Goal: Task Accomplishment & Management: Complete application form

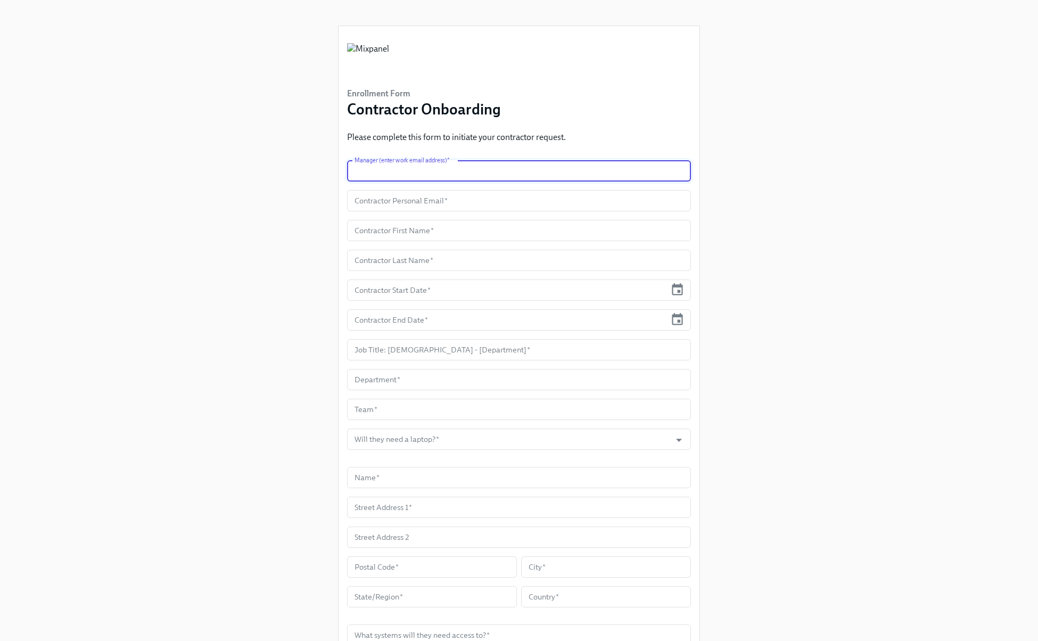
click at [379, 170] on input "text" at bounding box center [519, 170] width 344 height 21
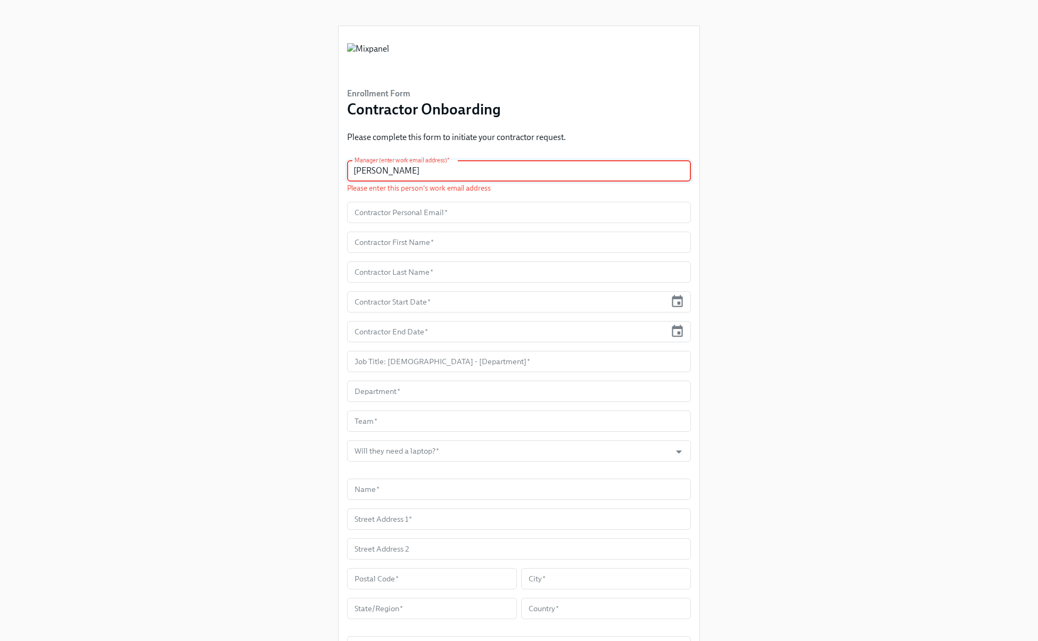
type input "[PERSON_NAME]"
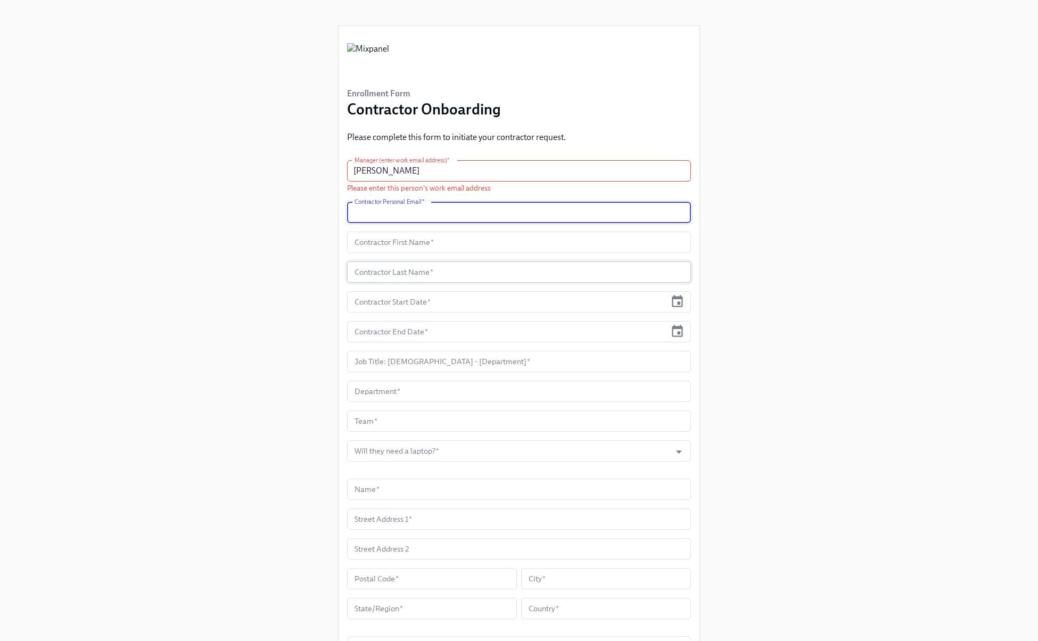
paste input "[EMAIL_ADDRESS][DOMAIN_NAME]"
type input "[EMAIL_ADDRESS][DOMAIN_NAME]"
click at [382, 239] on input "text" at bounding box center [519, 241] width 344 height 21
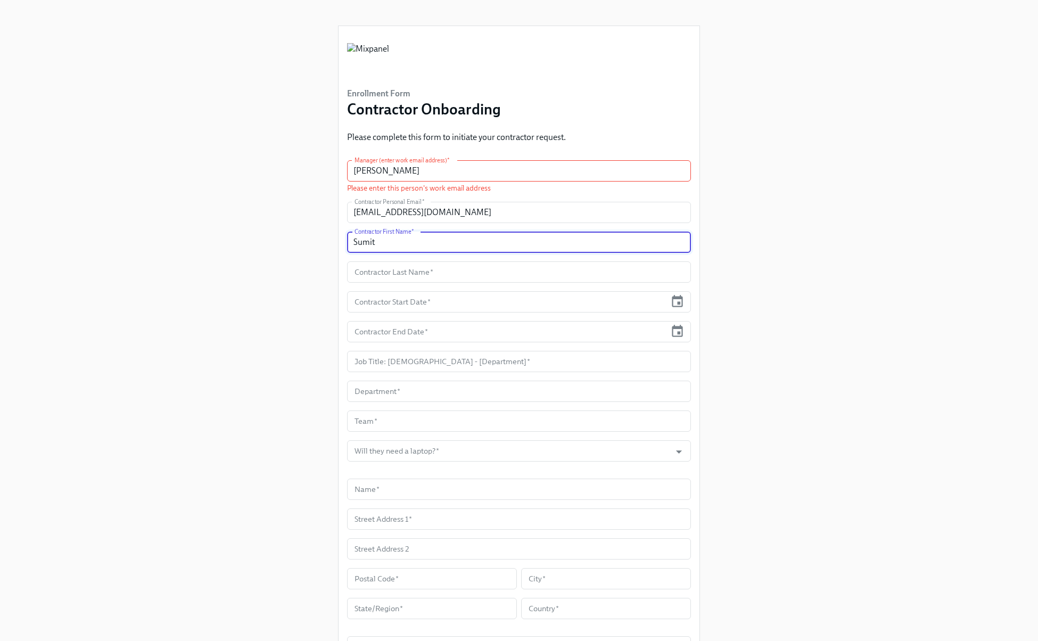
type input "Sumit"
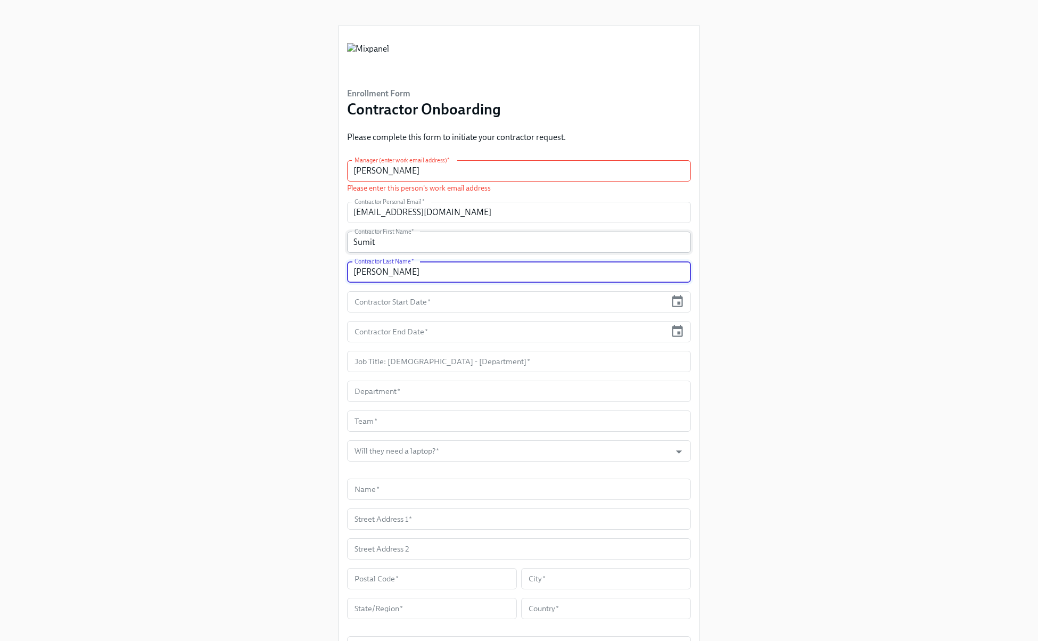
type input "[PERSON_NAME]"
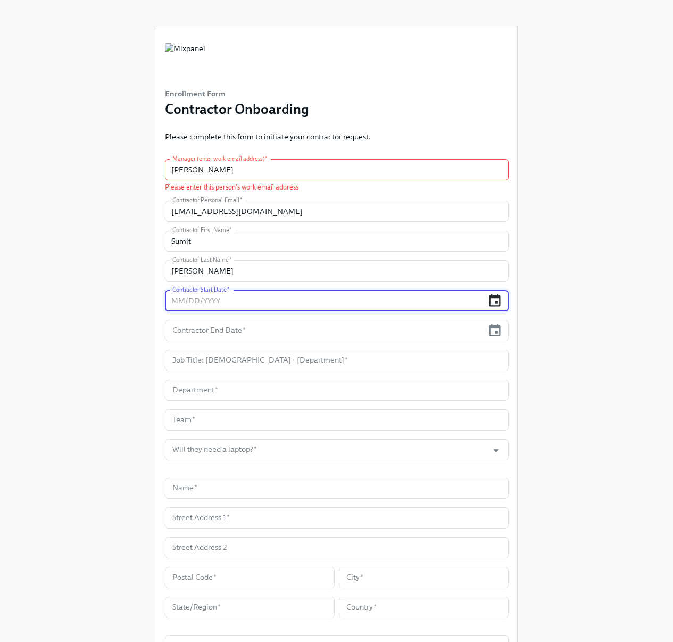
click at [495, 299] on icon "button" at bounding box center [494, 300] width 14 height 14
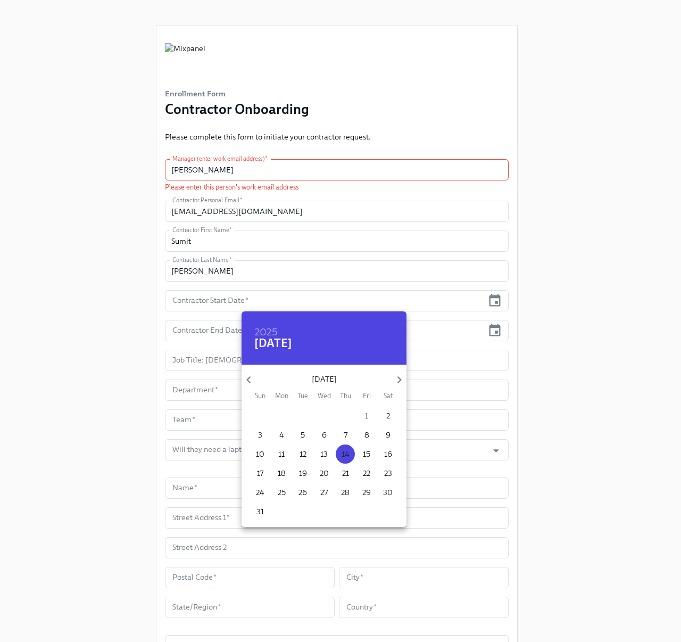
click at [343, 453] on p "14" at bounding box center [346, 454] width 8 height 11
type input "[DATE]"
click at [491, 329] on div at bounding box center [340, 321] width 681 height 642
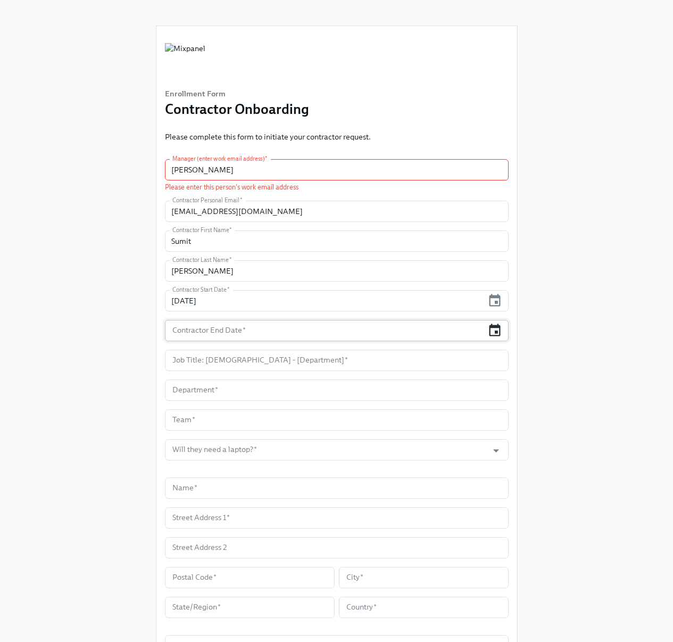
click at [496, 329] on icon "button" at bounding box center [494, 330] width 14 height 14
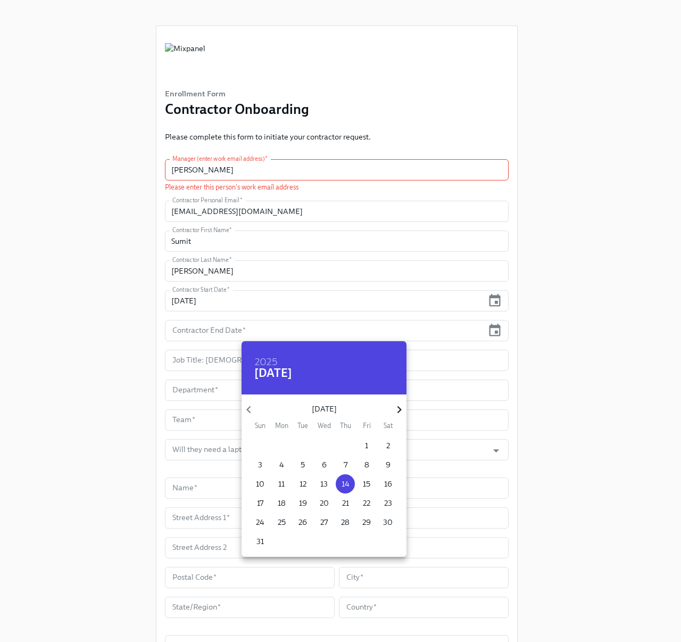
click at [402, 408] on icon "button" at bounding box center [399, 409] width 14 height 14
click at [326, 501] on p "24" at bounding box center [324, 503] width 9 height 11
type input "[DATE]"
click at [139, 360] on div at bounding box center [340, 321] width 681 height 642
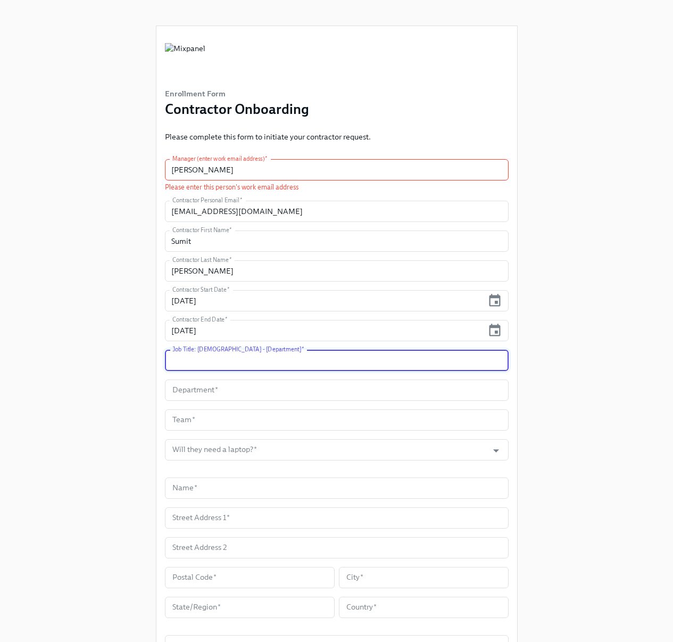
click at [191, 362] on input "text" at bounding box center [337, 360] width 344 height 21
type input "Contractor - GTM"
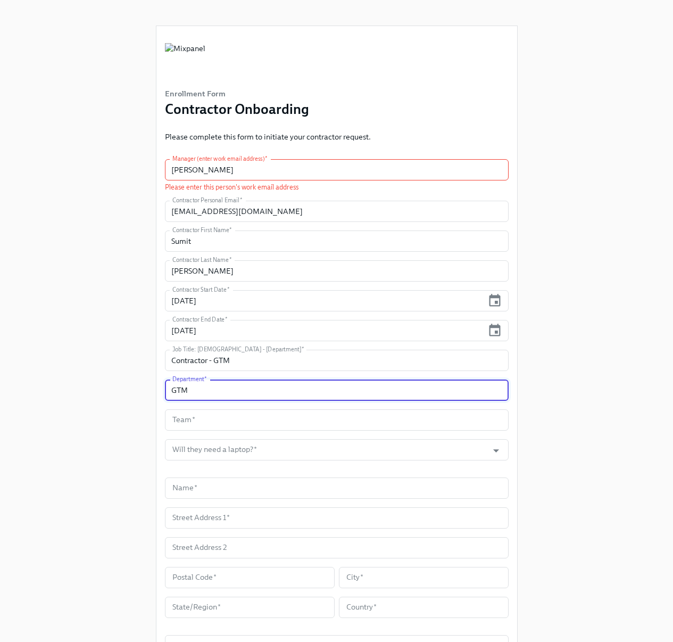
type input "GTM"
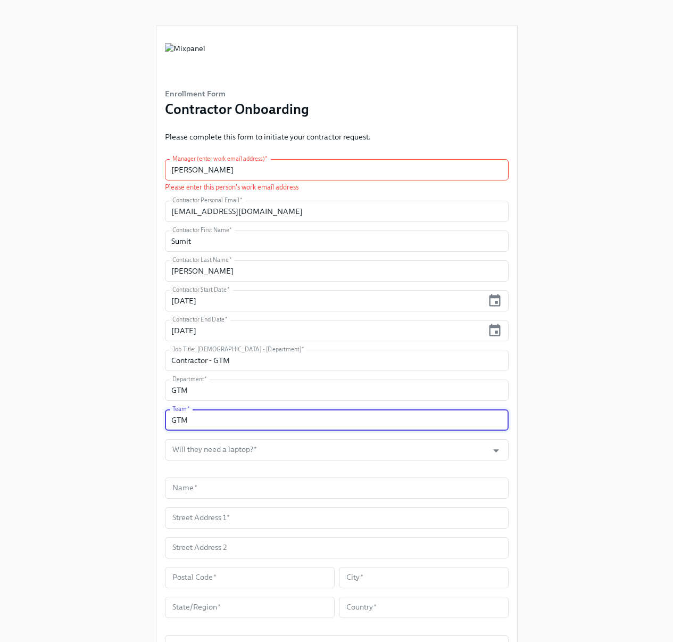
type input "GTM"
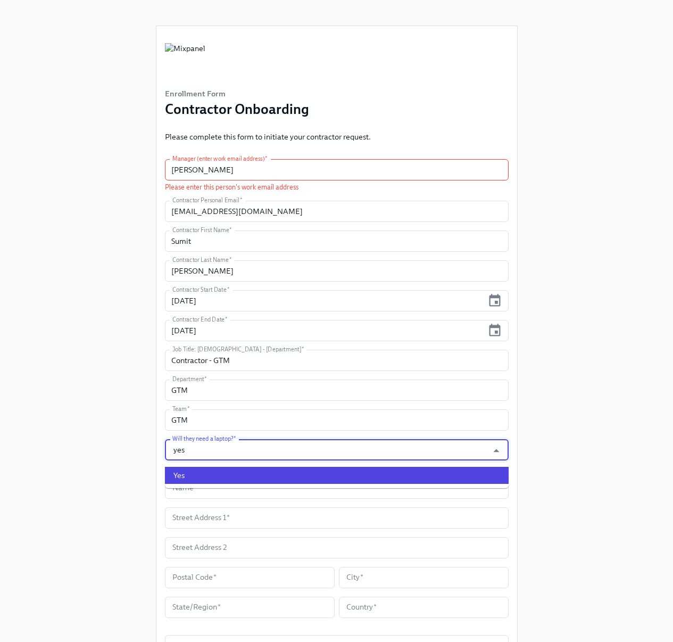
click at [185, 477] on li "Yes" at bounding box center [337, 475] width 344 height 17
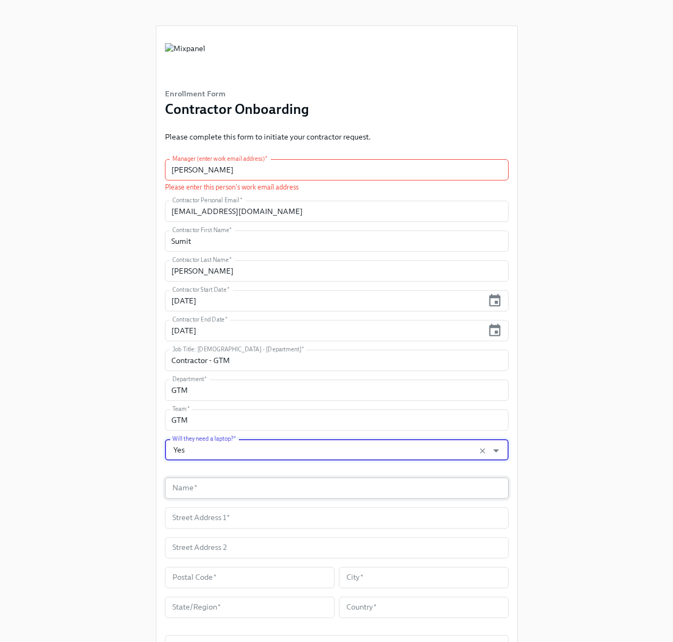
type input "Yes"
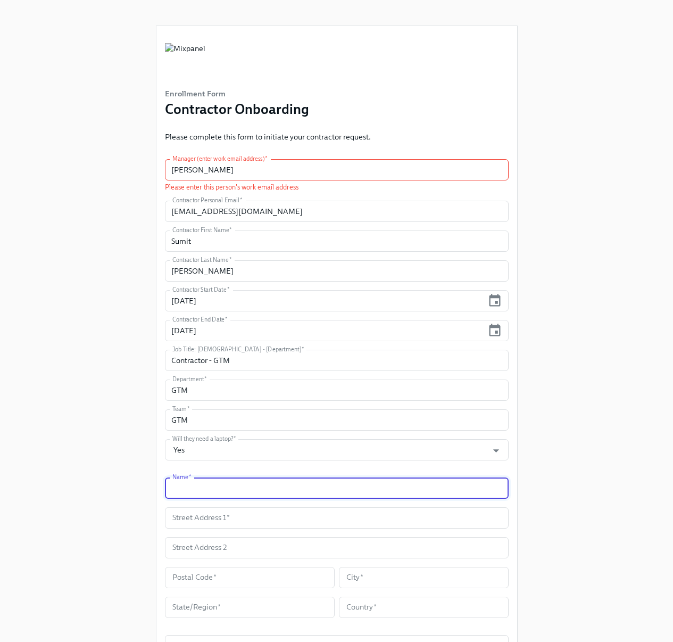
click at [205, 486] on input "text" at bounding box center [337, 487] width 344 height 21
type input "[PERSON_NAME]"
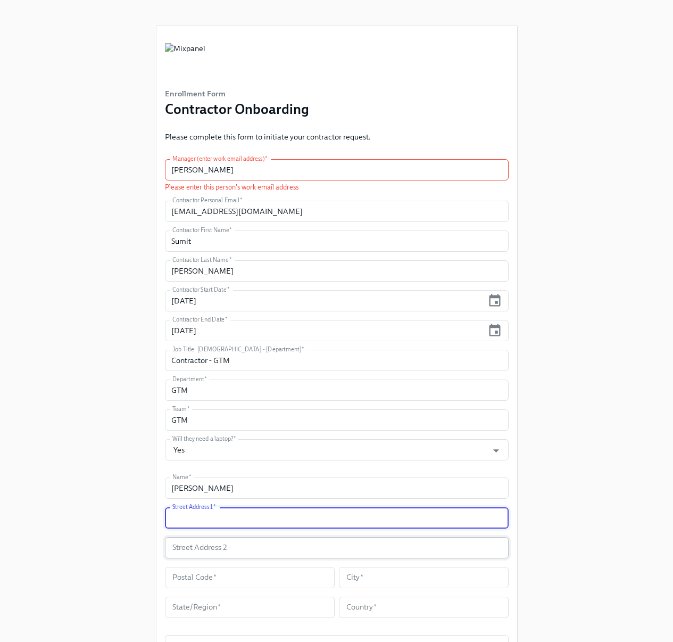
paste input "[STREET_ADDRESS]"
type input "[STREET_ADDRESS]"
click at [188, 582] on input "text" at bounding box center [250, 577] width 170 height 21
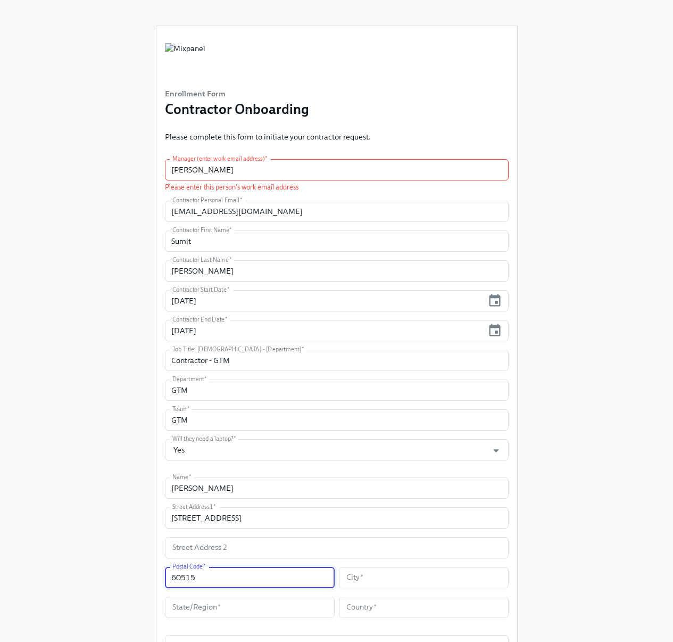
type input "60515"
type input "Downers Grove"
type input "[US_STATE]"
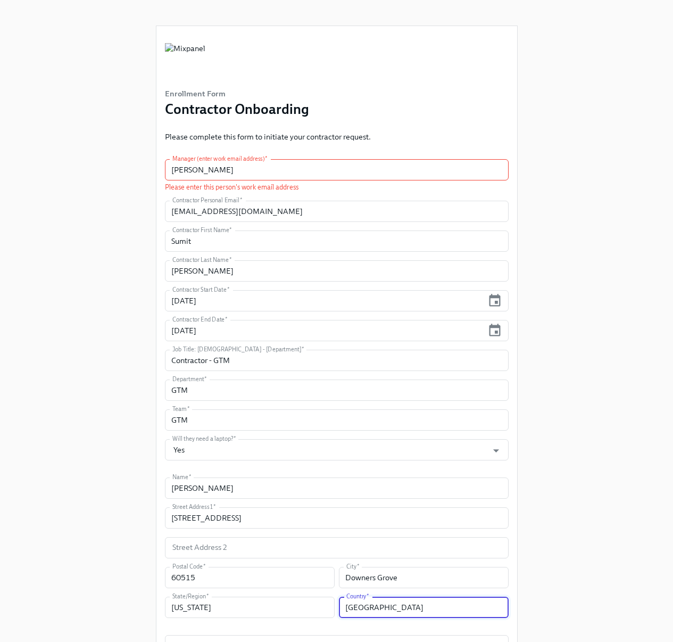
type input "[GEOGRAPHIC_DATA]"
click at [585, 550] on div "Enrollment Form Contractor Onboarding Please complete this form to initiate you…" at bounding box center [336, 396] width 639 height 793
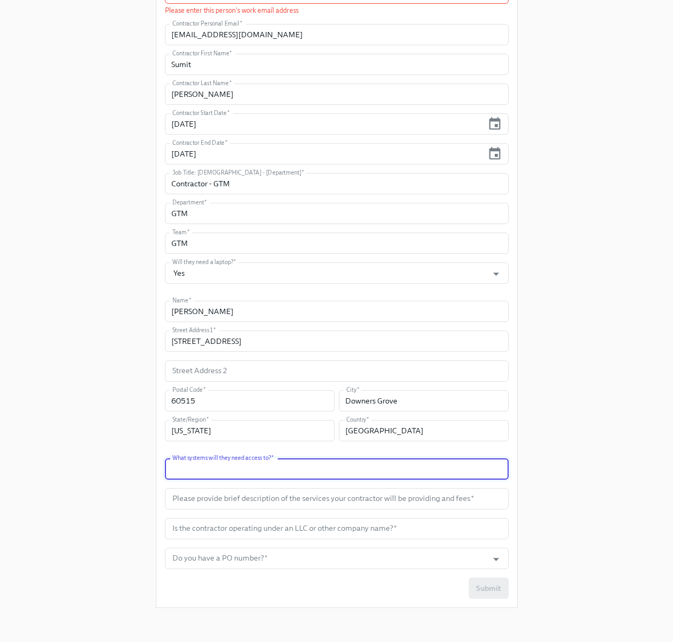
click at [287, 474] on input "text" at bounding box center [337, 468] width 344 height 21
type input "Slack, Notion to start. [PERSON_NAME] can provide more information."
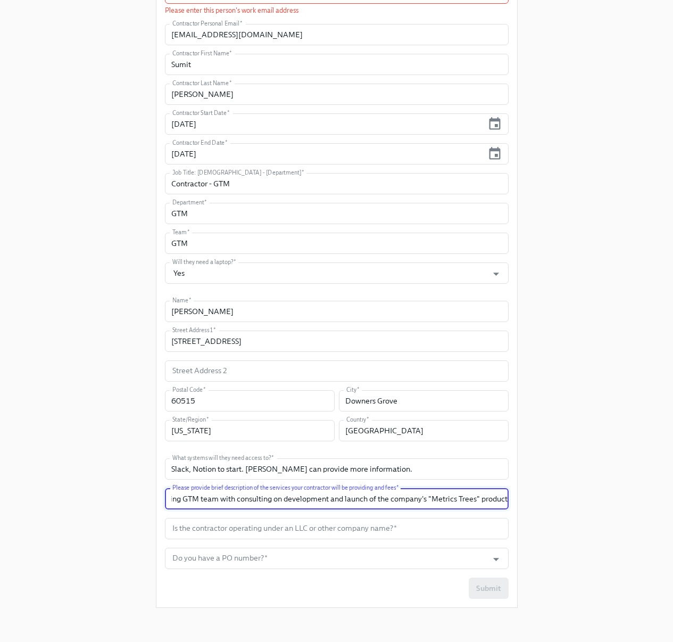
scroll to position [0, 67]
type input "Contractor is assisting GTM team with consulting on development and launch of t…"
click at [229, 532] on input "text" at bounding box center [337, 528] width 344 height 21
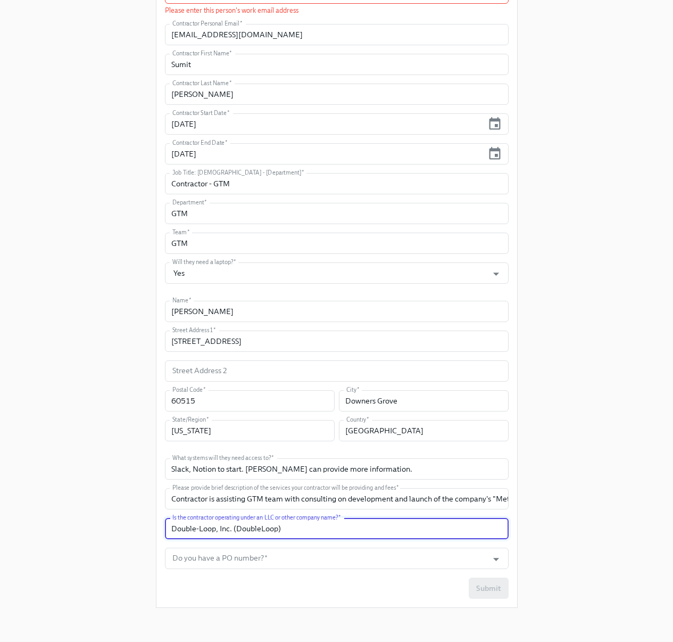
type input "Double-Loop, Inc. (DoubleLoop)"
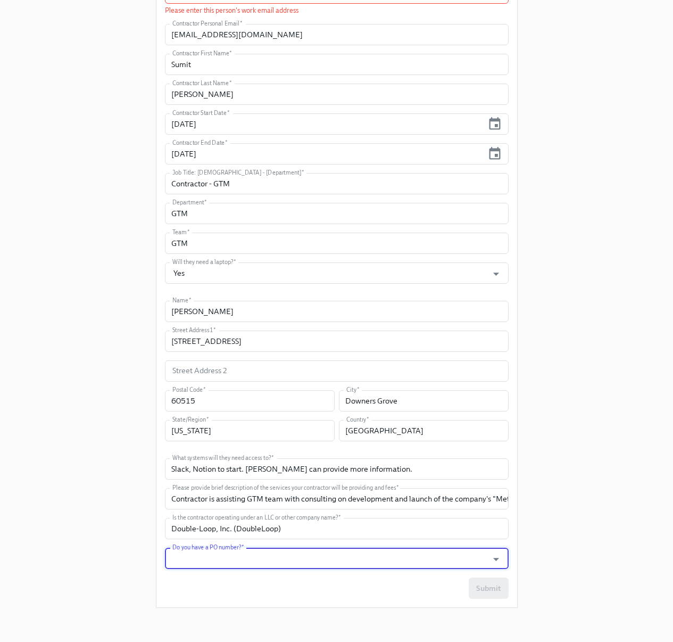
paste input "744171"
type input "744171"
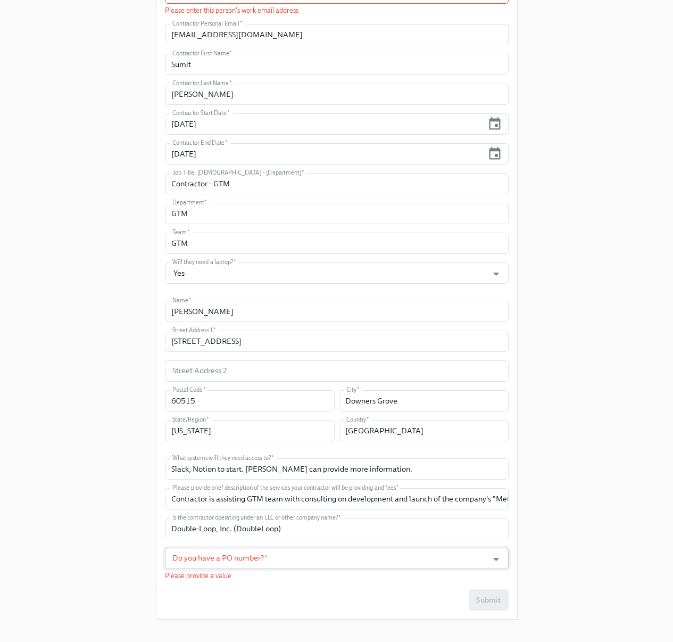
click at [236, 561] on input "Do you have a PO number?   *" at bounding box center [326, 558] width 313 height 21
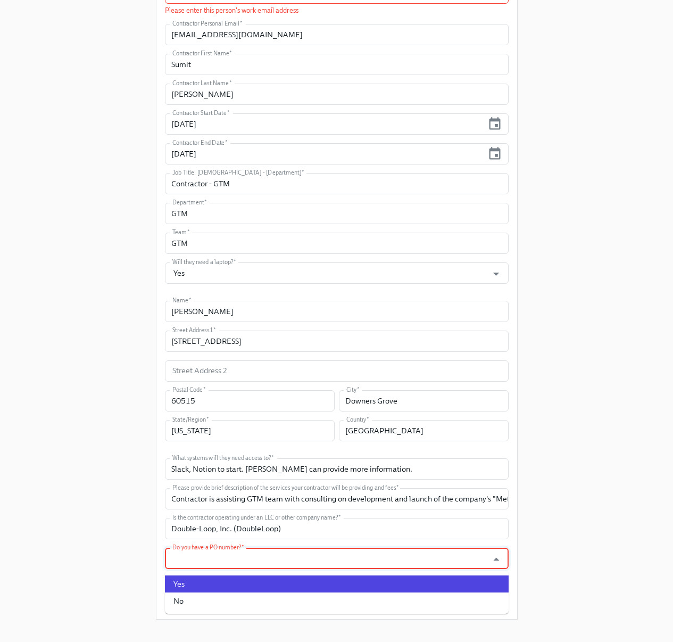
click at [173, 579] on li "Yes" at bounding box center [337, 583] width 344 height 17
type input "Yes"
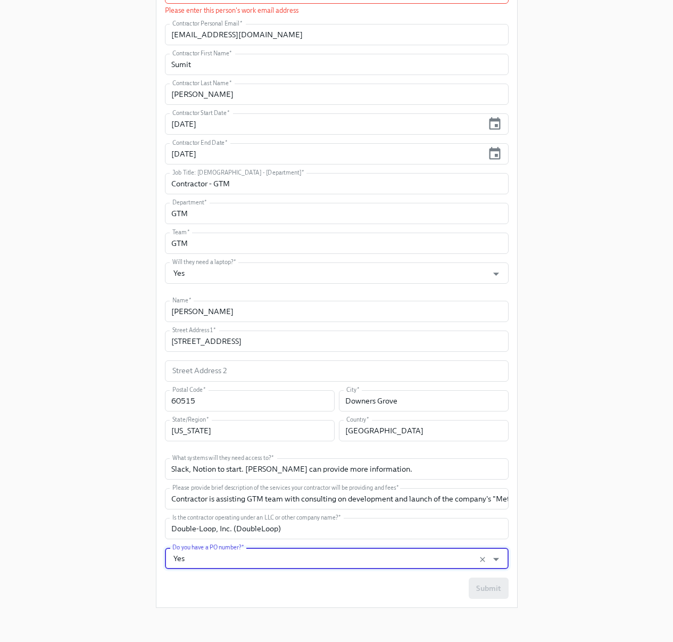
click at [452, 585] on div "Submit" at bounding box center [337, 587] width 344 height 21
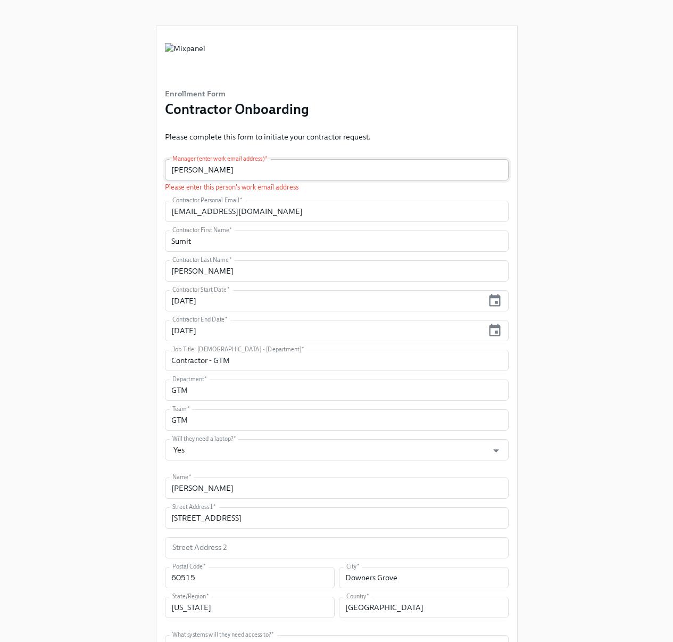
click at [245, 170] on input "[PERSON_NAME]" at bounding box center [337, 169] width 344 height 21
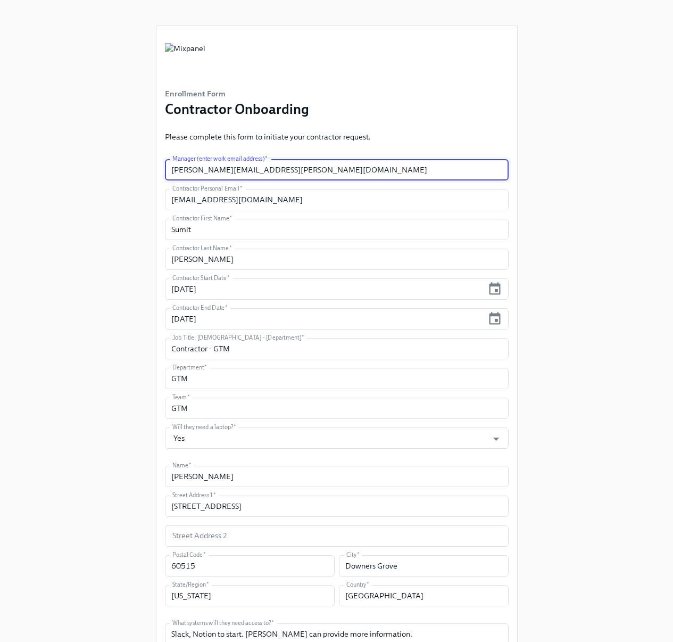
type input "[PERSON_NAME][EMAIL_ADDRESS][PERSON_NAME][DOMAIN_NAME]"
click at [616, 186] on div "Enrollment Form Contractor Onboarding Please complete this form to initiate you…" at bounding box center [336, 390] width 639 height 781
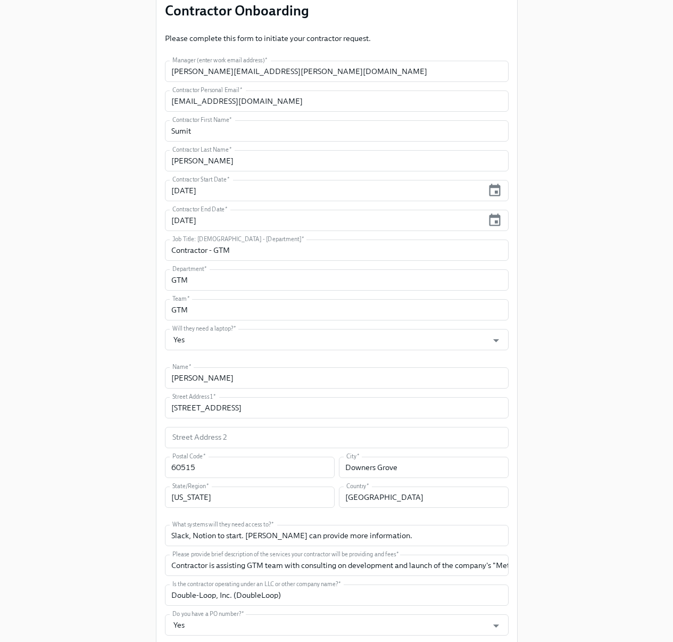
scroll to position [165, 0]
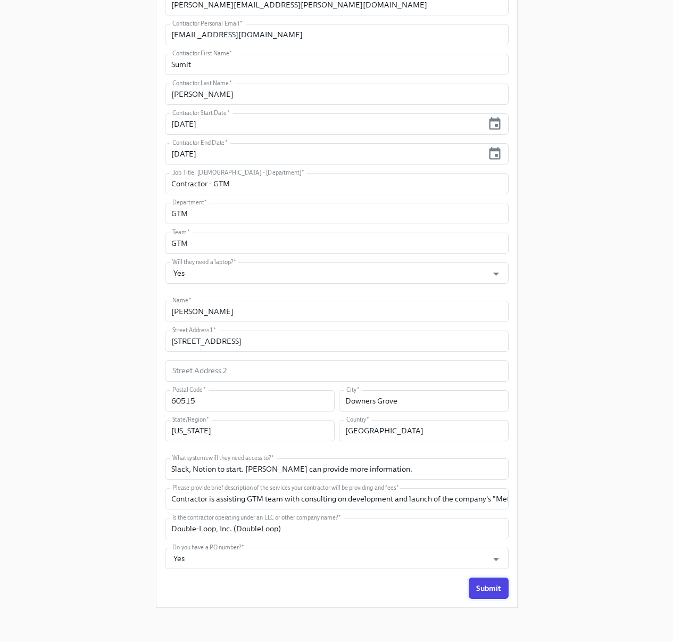
click at [491, 590] on span "Submit" at bounding box center [488, 588] width 25 height 11
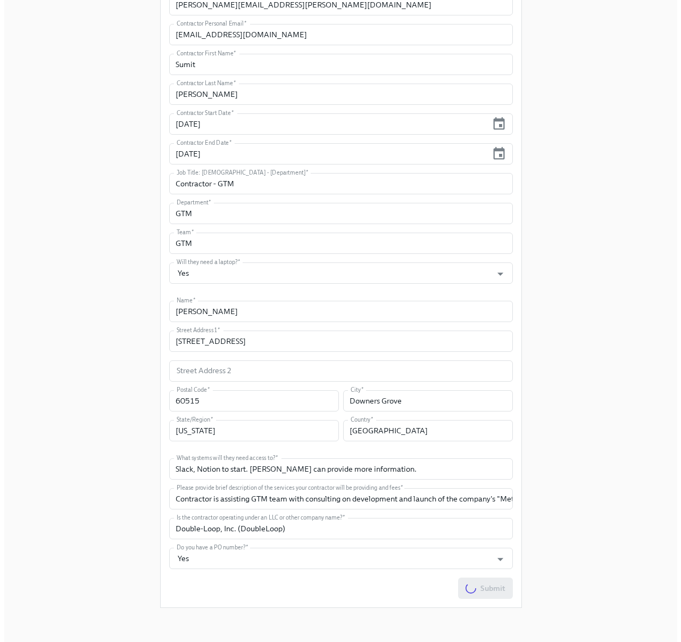
scroll to position [0, 0]
